Goal: Information Seeking & Learning: Learn about a topic

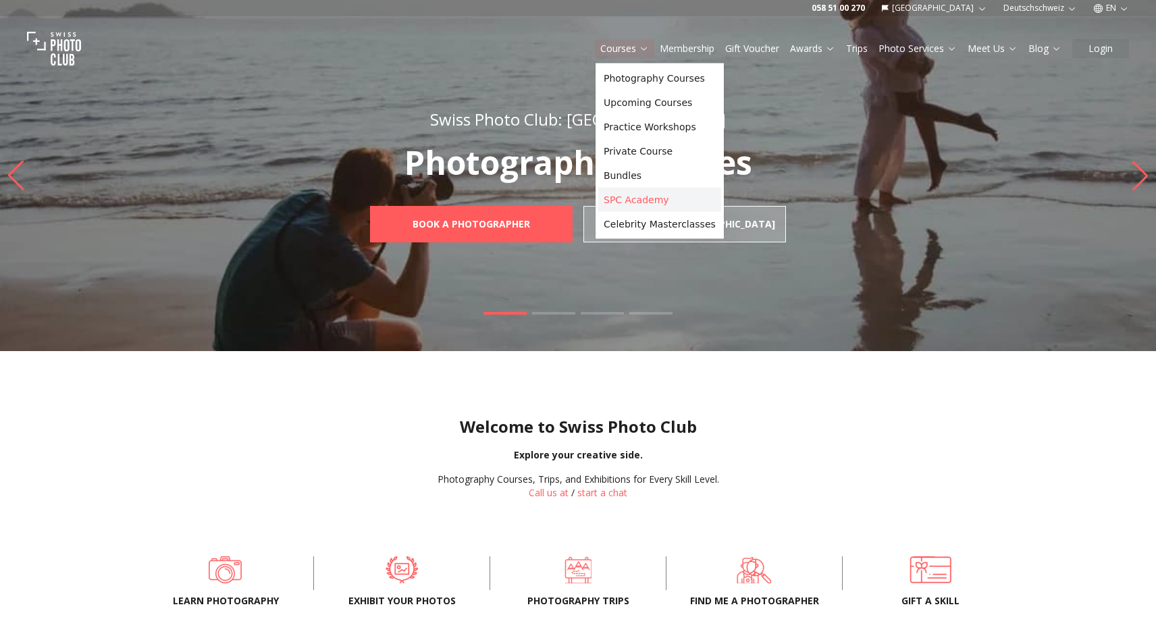
click at [626, 204] on link "SPC Academy" at bounding box center [659, 200] width 123 height 24
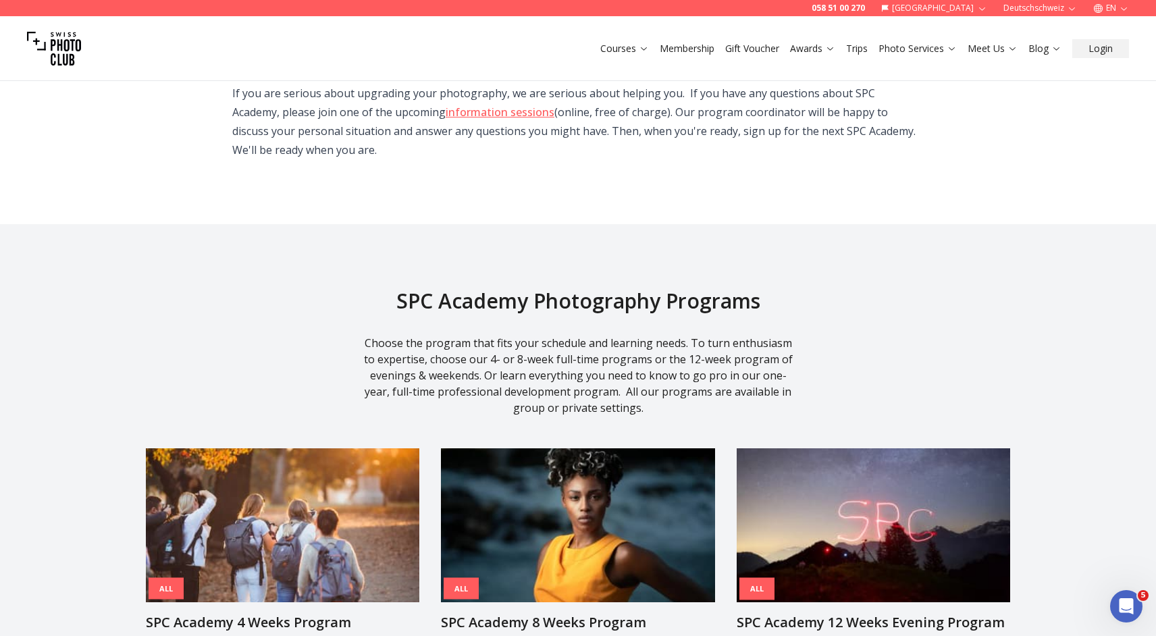
scroll to position [1366, 0]
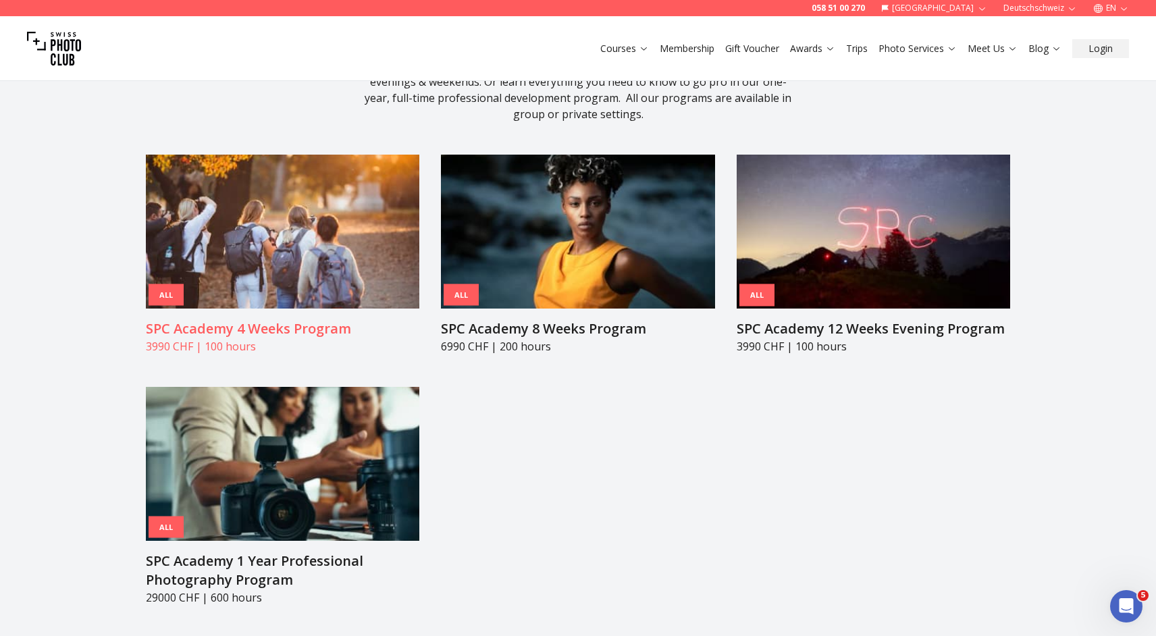
click at [261, 319] on h3 "SPC Academy 4 Weeks Program" at bounding box center [282, 328] width 273 height 19
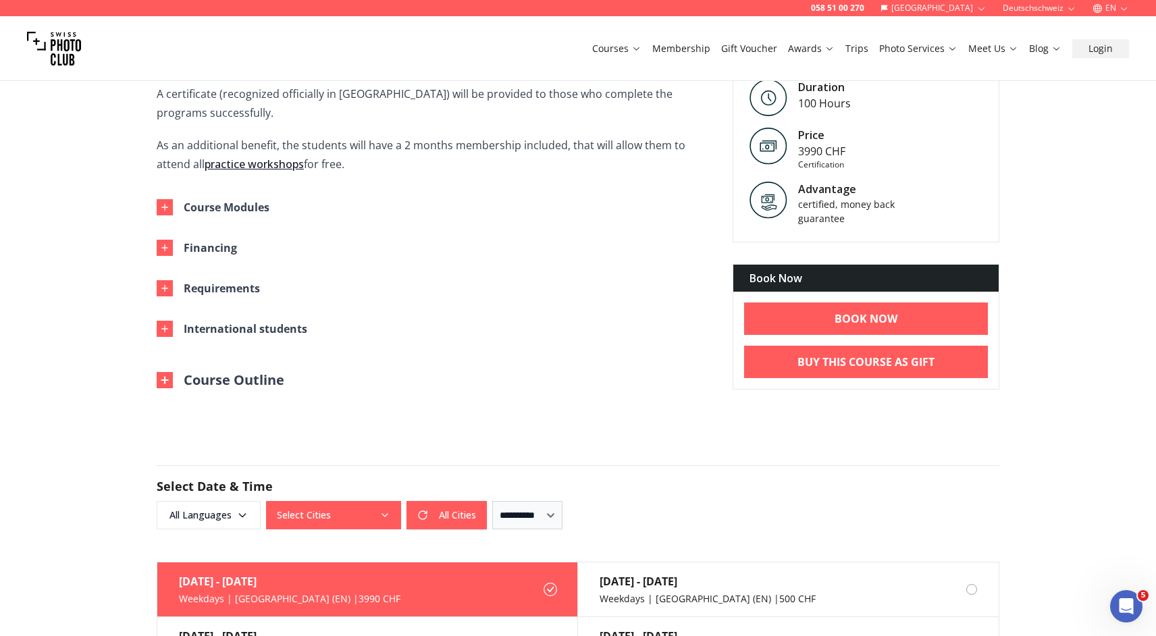
scroll to position [593, 0]
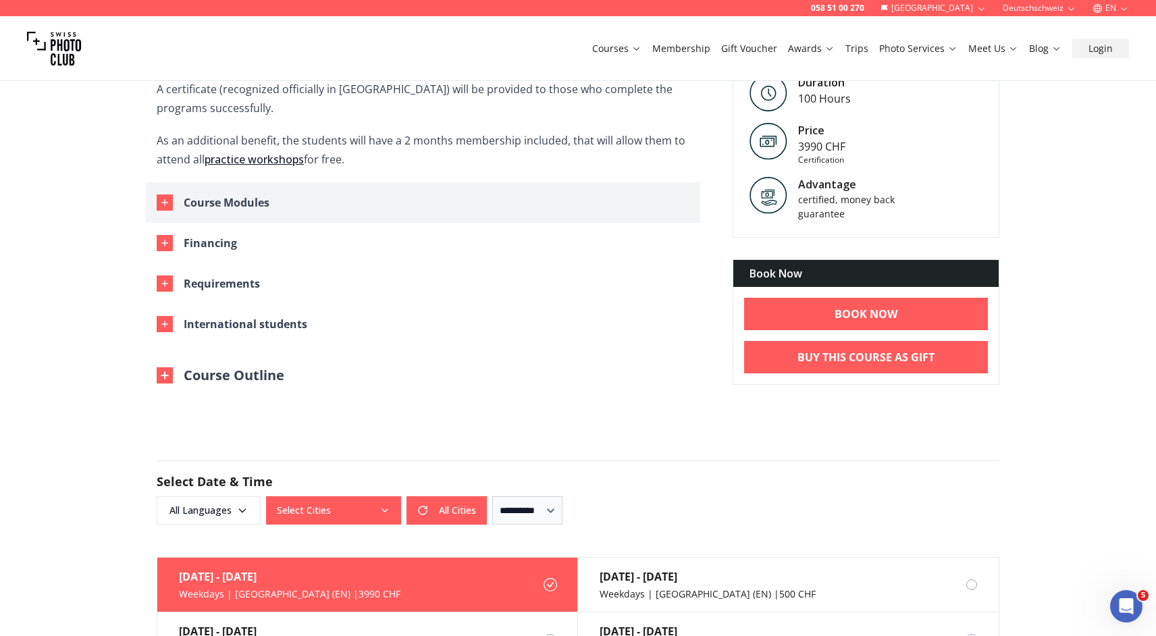
click at [221, 204] on div "Course Modules" at bounding box center [227, 202] width 86 height 19
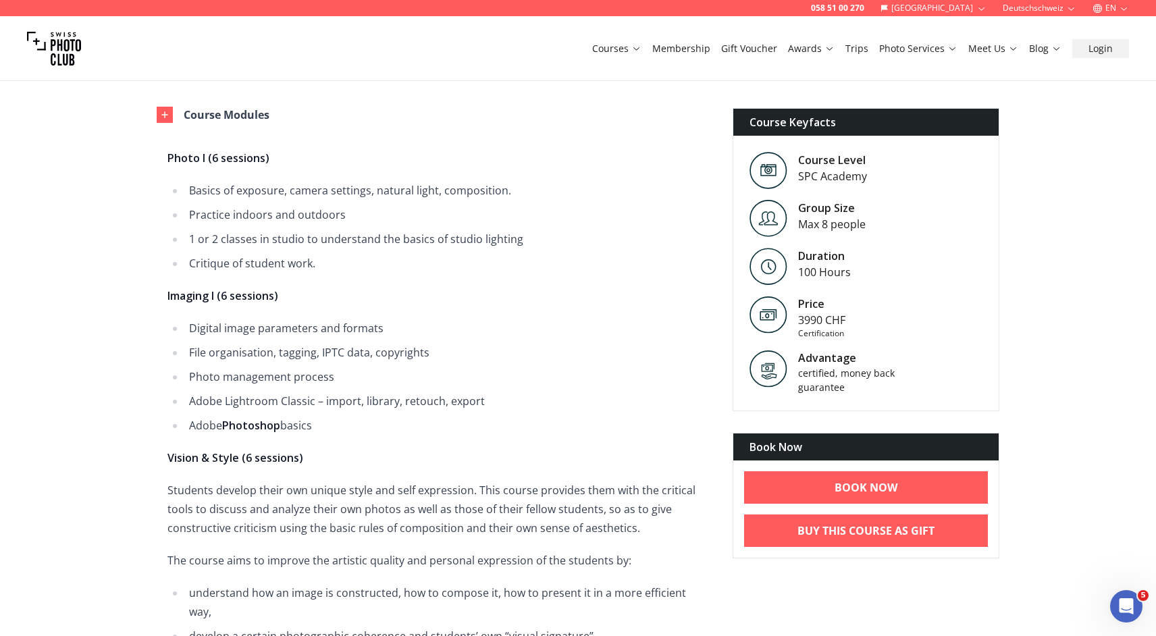
click at [173, 380] on ul "Digital image parameters and formats File organisation, tagging, IPTC data, cop…" at bounding box center [433, 377] width 533 height 116
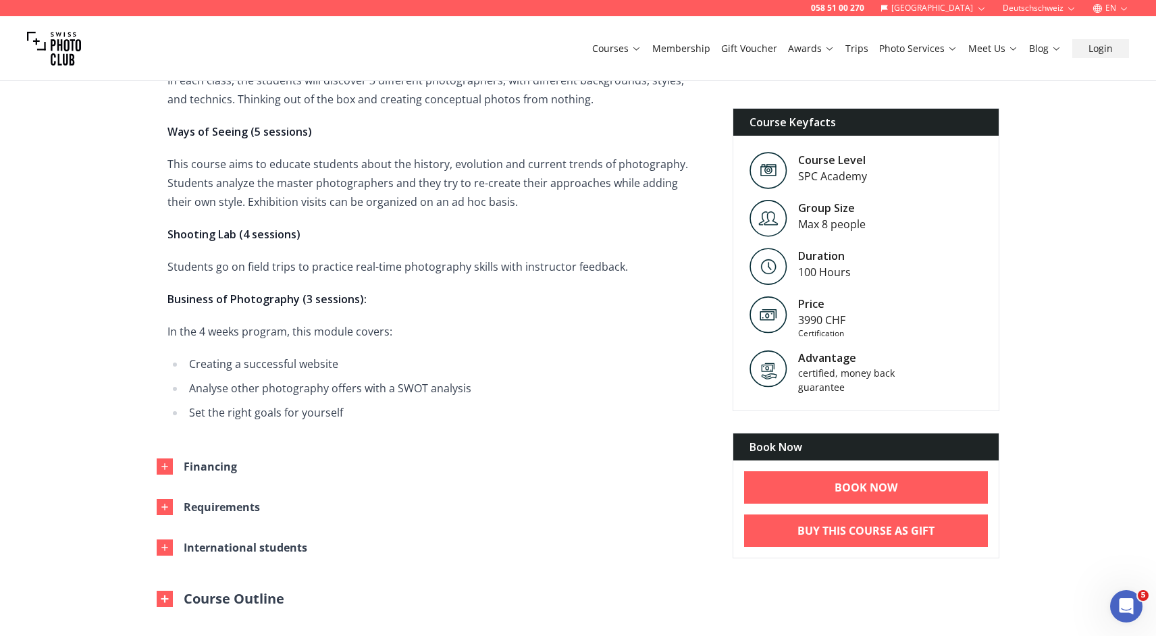
scroll to position [1274, 0]
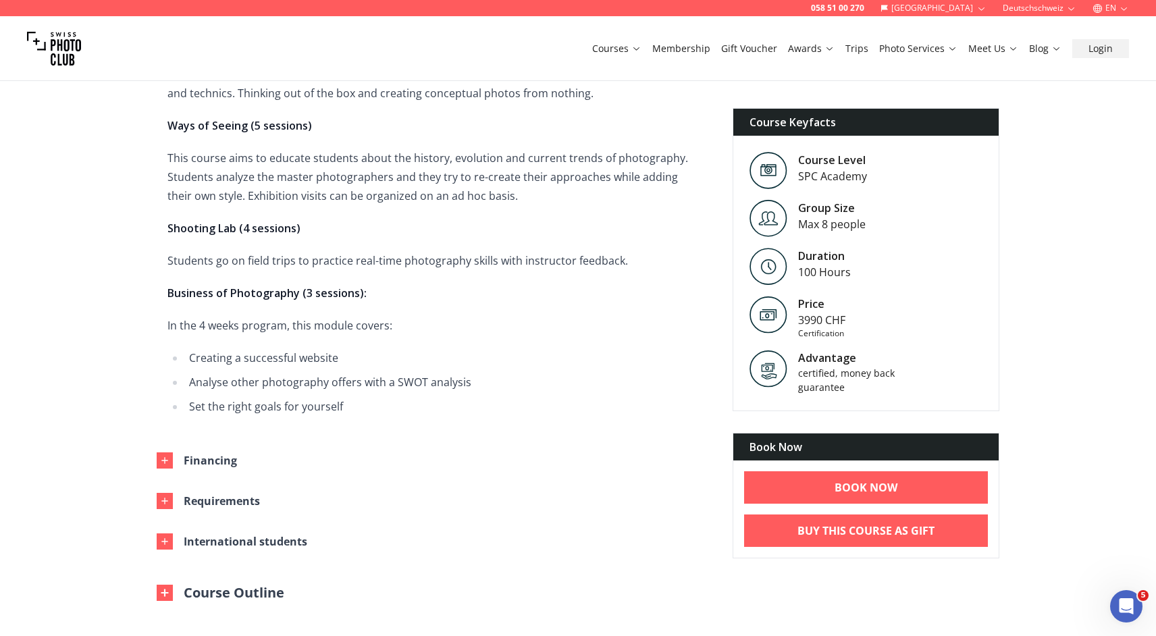
click at [1119, 4] on icon "button" at bounding box center [1124, 8] width 10 height 10
click at [1115, 42] on link "de" at bounding box center [1111, 46] width 28 height 16
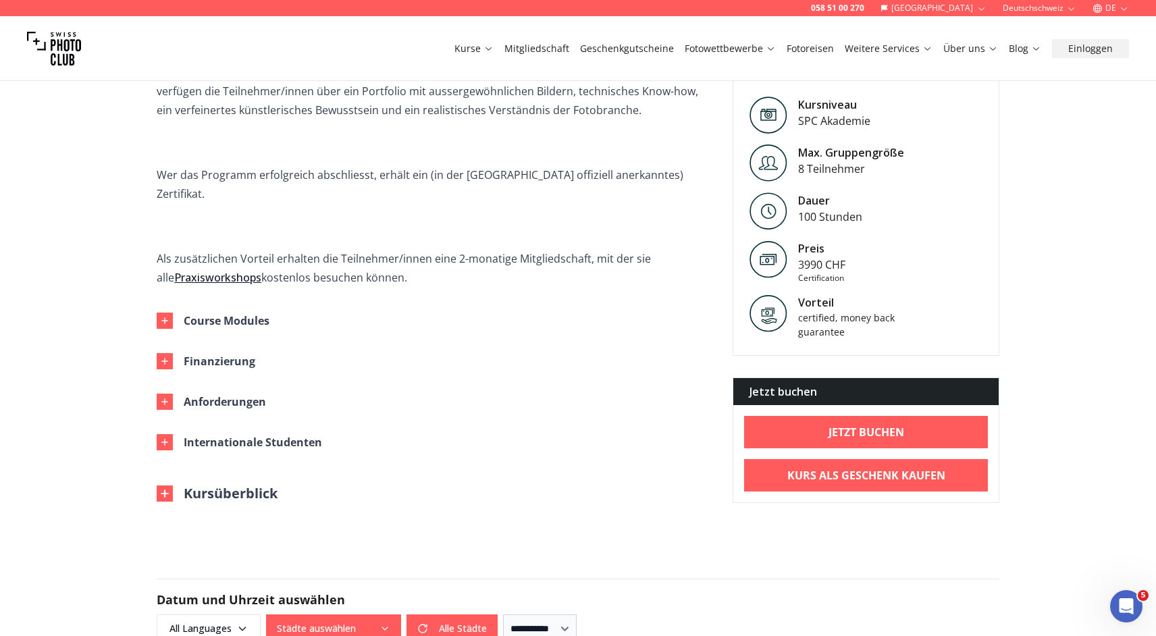
scroll to position [622, 0]
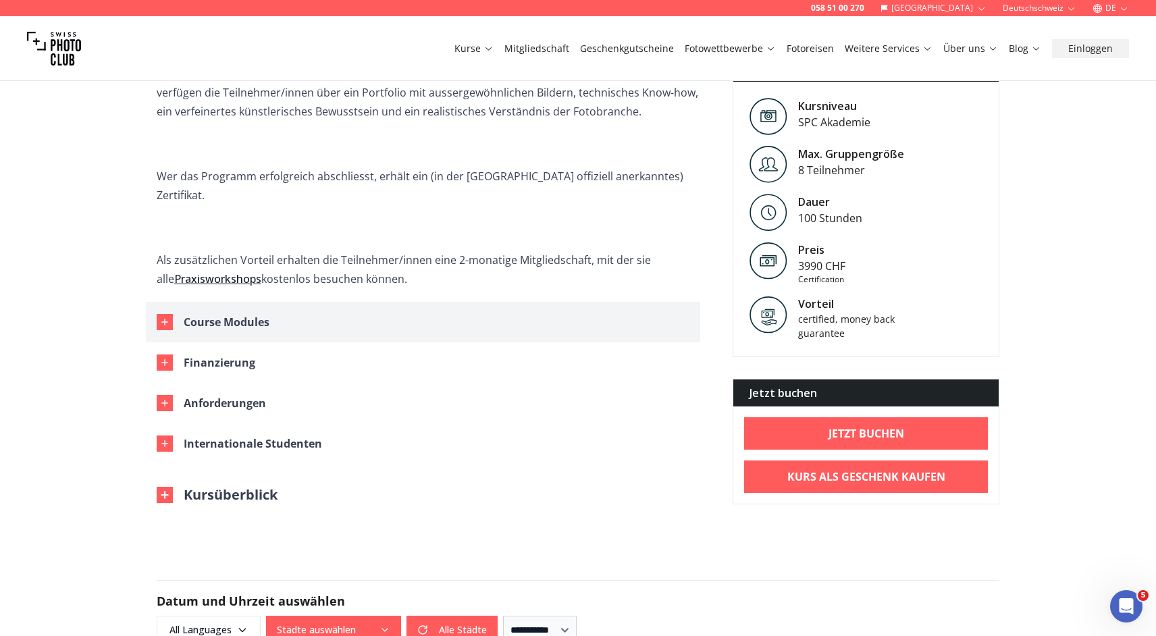
click at [174, 310] on button "Course Modules" at bounding box center [423, 322] width 554 height 41
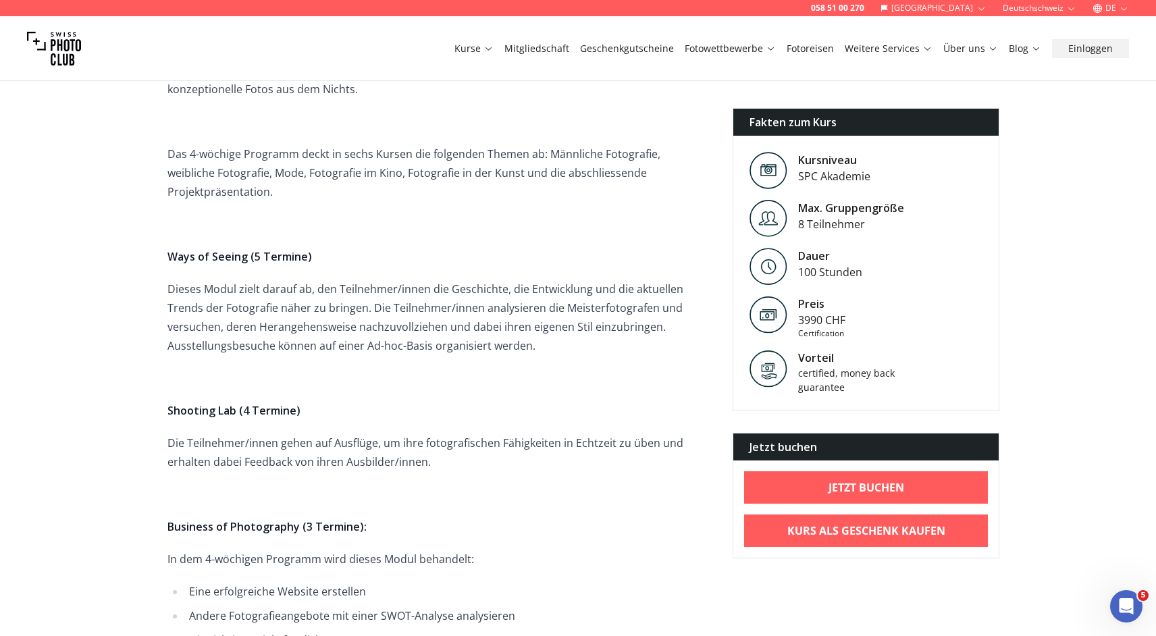
scroll to position [1646, 0]
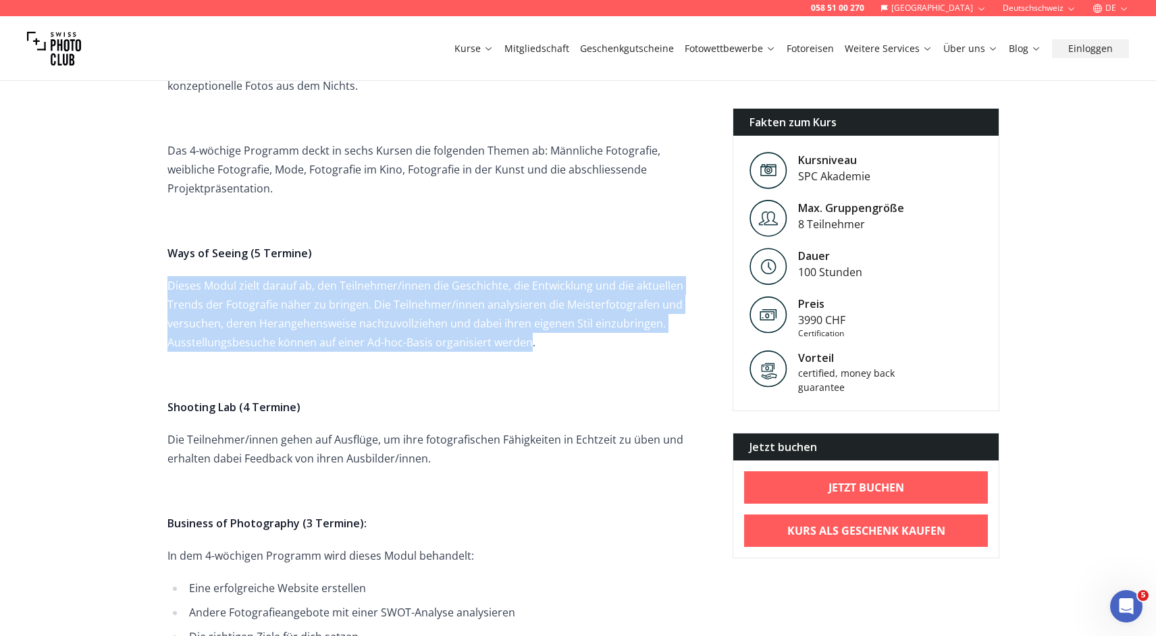
drag, startPoint x: 164, startPoint y: 248, endPoint x: 525, endPoint y: 302, distance: 365.2
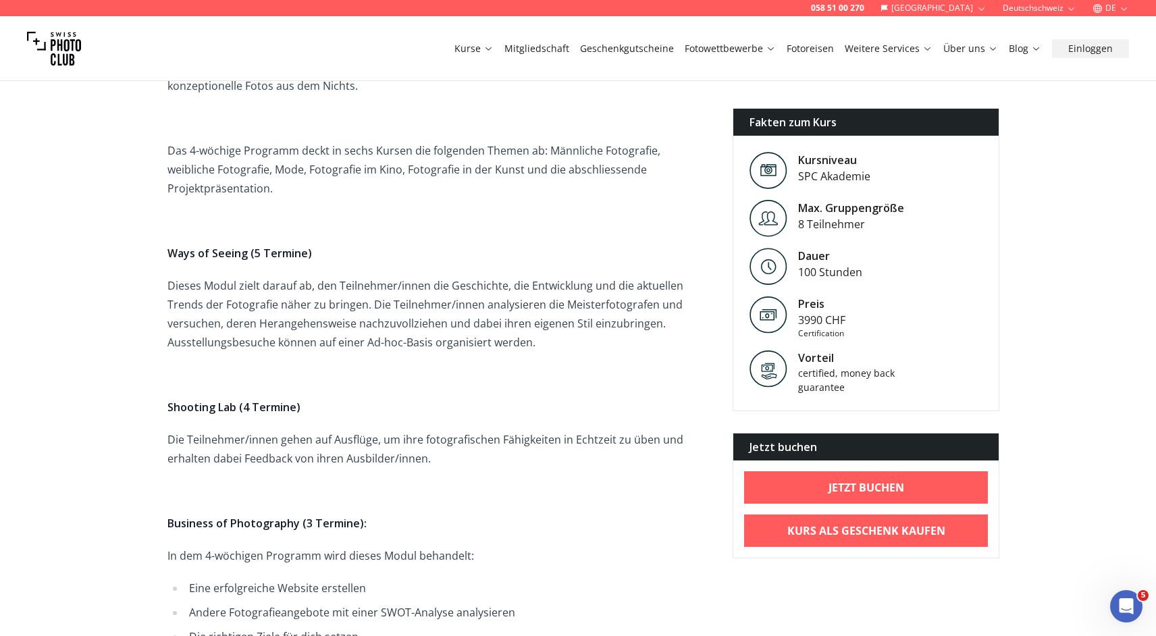
click at [552, 304] on p "Dieses Modul zielt darauf ab, den Teilnehmer/innen die Geschichte, die Entwickl…" at bounding box center [433, 314] width 533 height 76
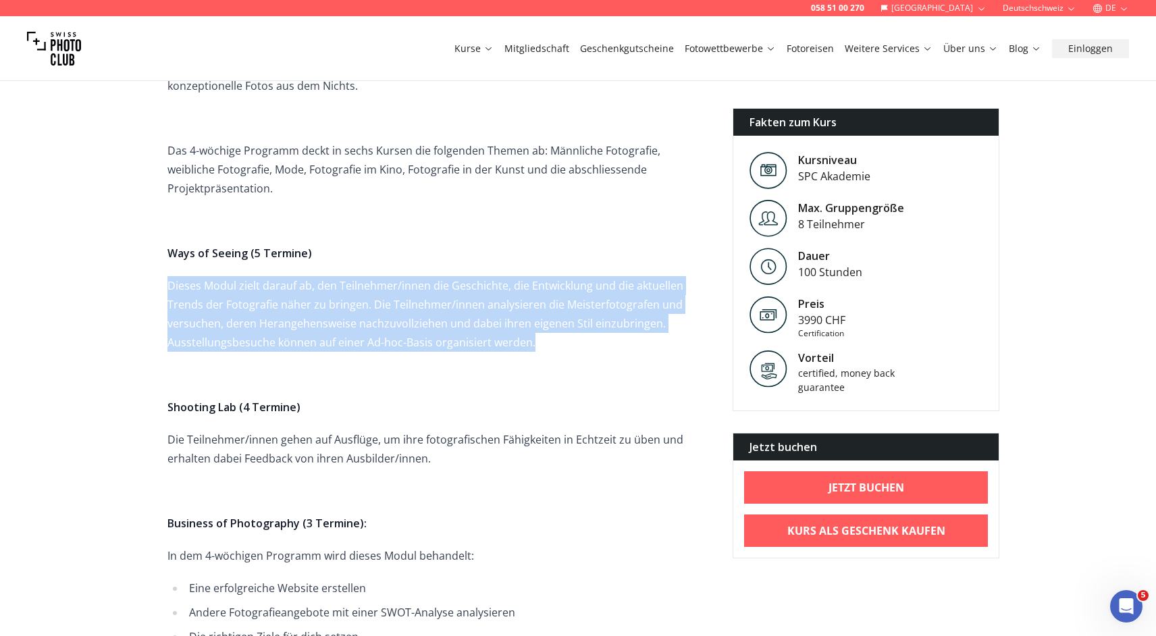
drag, startPoint x: 552, startPoint y: 304, endPoint x: 153, endPoint y: 242, distance: 403.8
click at [186, 276] on p "Dieses Modul zielt darauf ab, den Teilnehmer/innen die Geschichte, die Entwickl…" at bounding box center [433, 314] width 533 height 76
drag, startPoint x: 552, startPoint y: 306, endPoint x: 165, endPoint y: 248, distance: 390.4
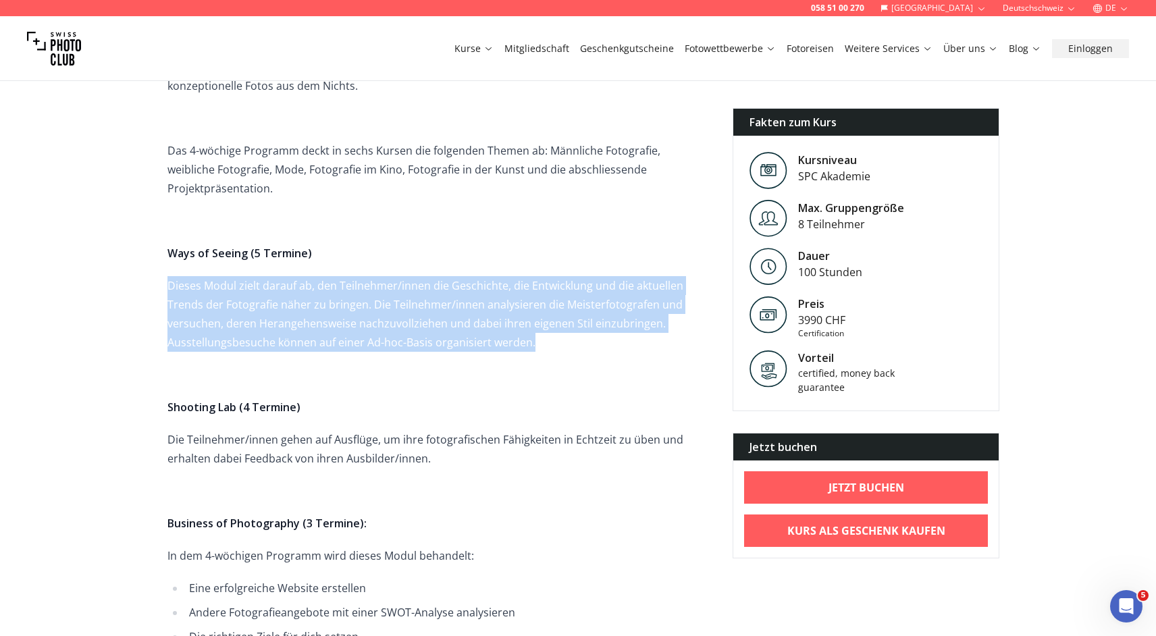
drag, startPoint x: 168, startPoint y: 249, endPoint x: 564, endPoint y: 313, distance: 400.7
click at [564, 313] on p "Dieses Modul zielt darauf ab, den Teilnehmer/innen die Geschichte, die Entwickl…" at bounding box center [433, 314] width 533 height 76
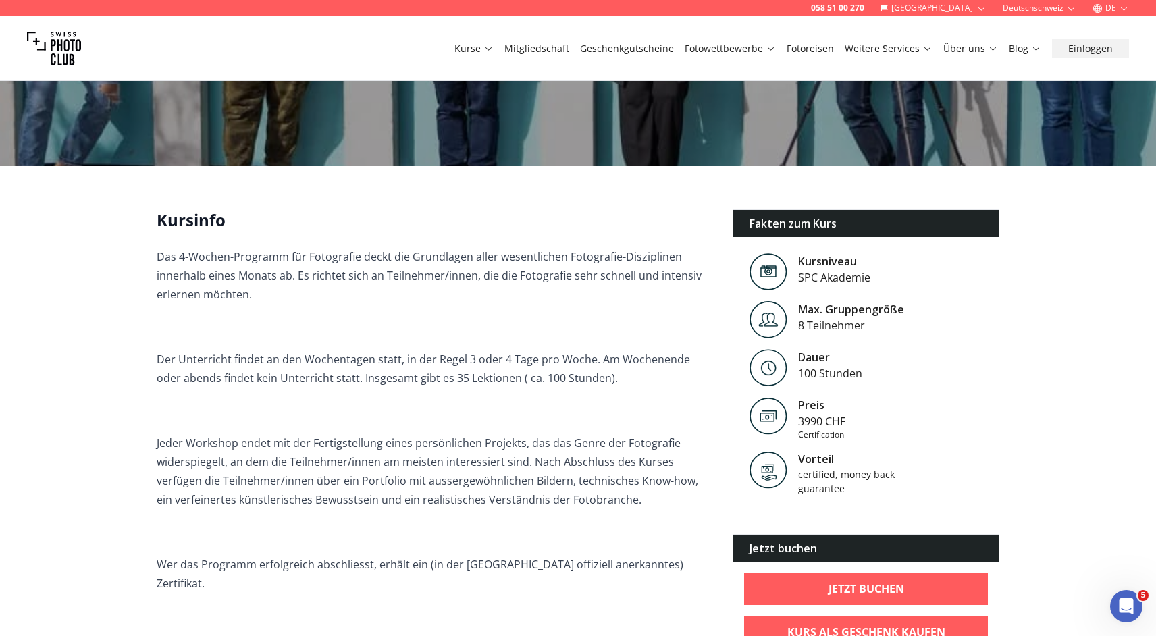
scroll to position [0, 0]
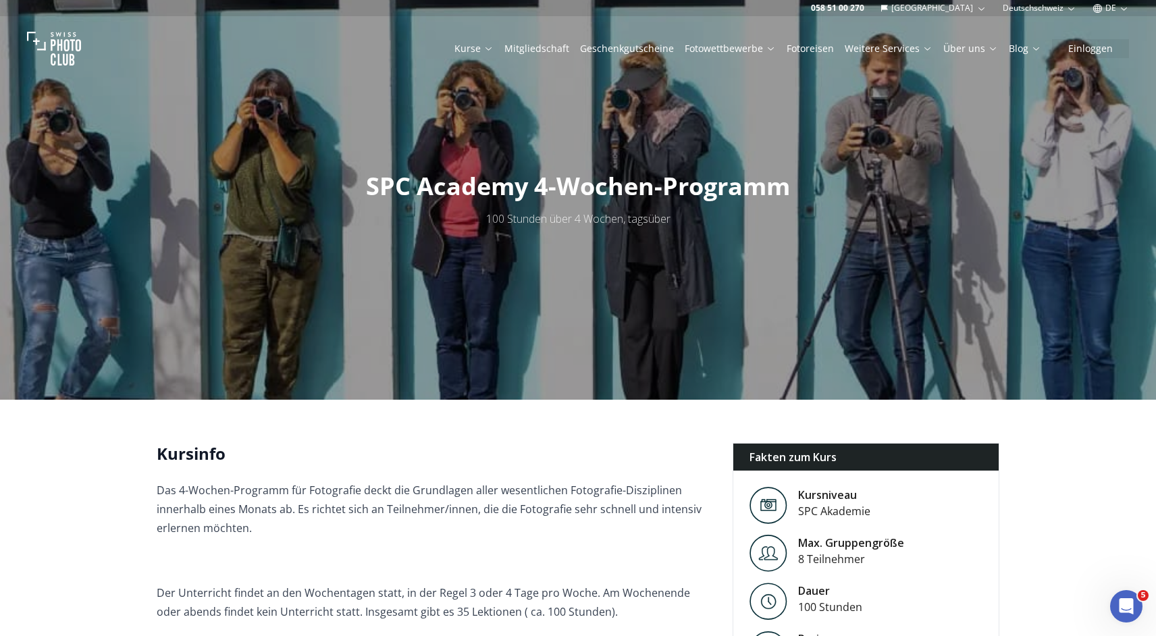
click at [366, 395] on div at bounding box center [578, 200] width 1156 height 400
click at [479, 558] on p at bounding box center [434, 560] width 554 height 19
click at [345, 203] on div at bounding box center [578, 200] width 1156 height 400
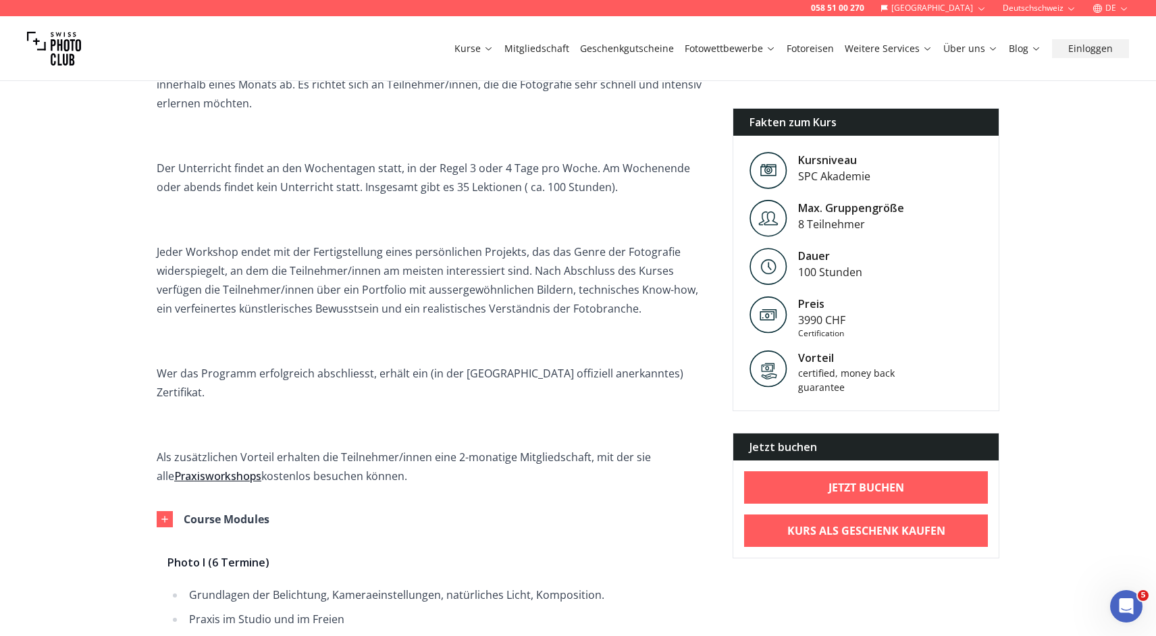
scroll to position [436, 0]
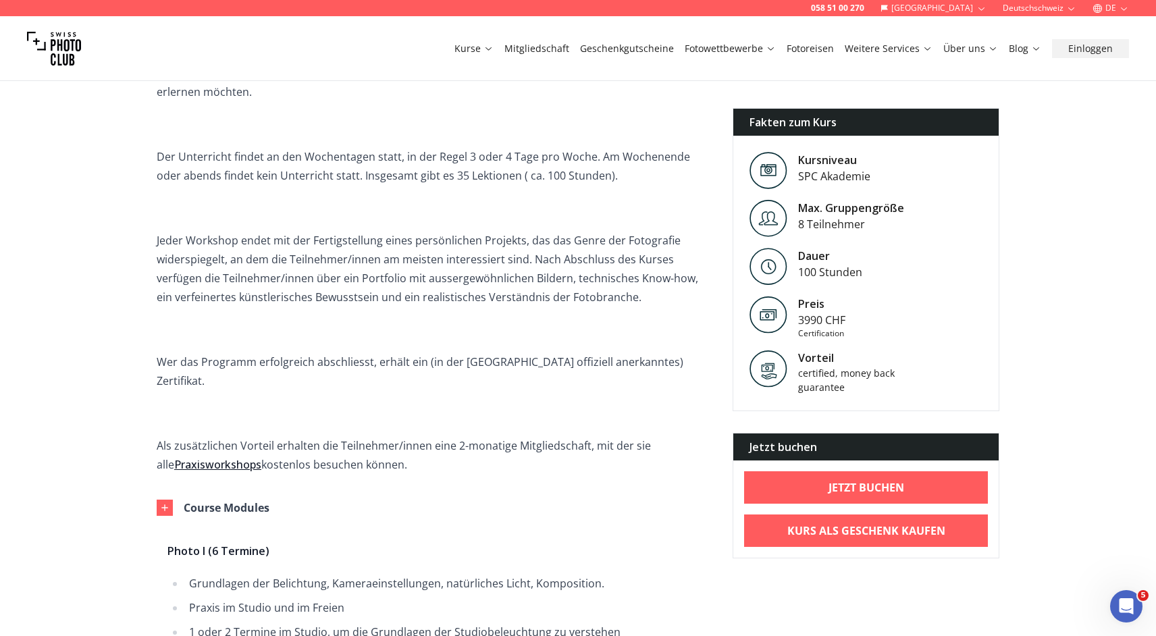
click at [345, 203] on p at bounding box center [434, 207] width 554 height 19
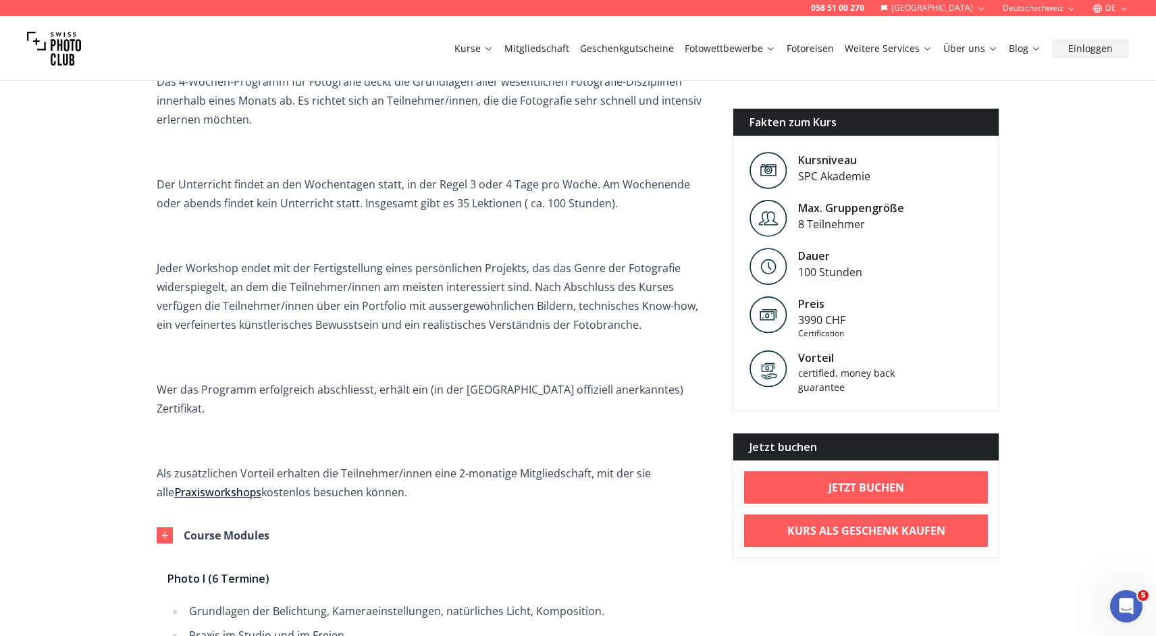
scroll to position [407, 0]
click at [290, 217] on span "Das 4-Wochen-Programm für Fotografie deckt die Grundlagen aller wesentlichen Fo…" at bounding box center [434, 288] width 554 height 429
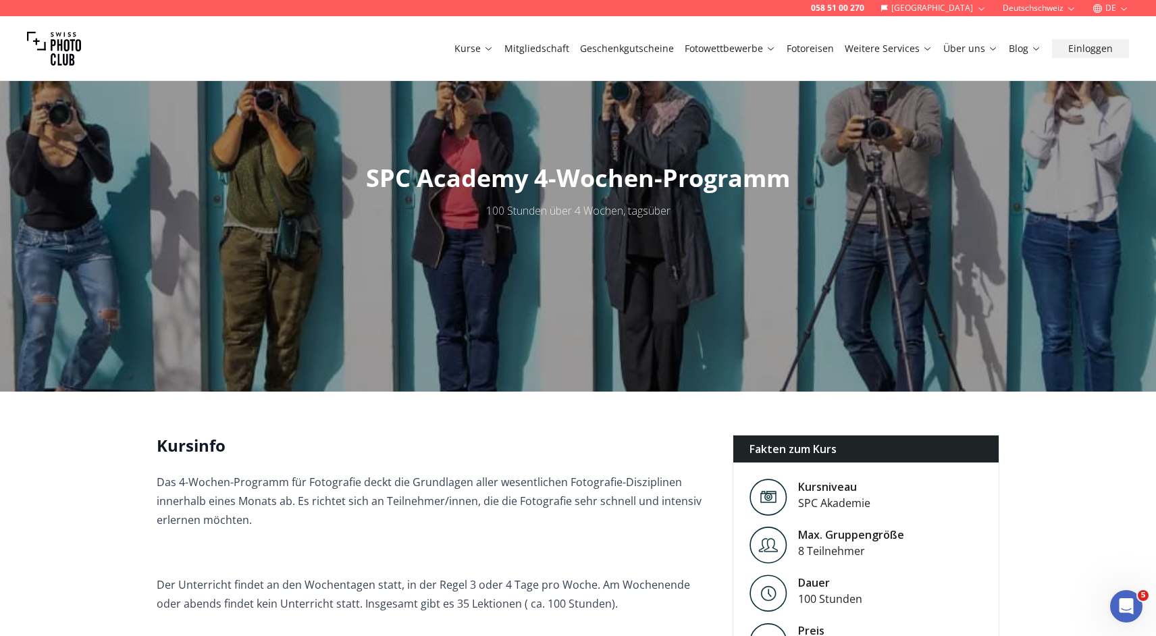
scroll to position [0, 0]
